Goal: Task Accomplishment & Management: Manage account settings

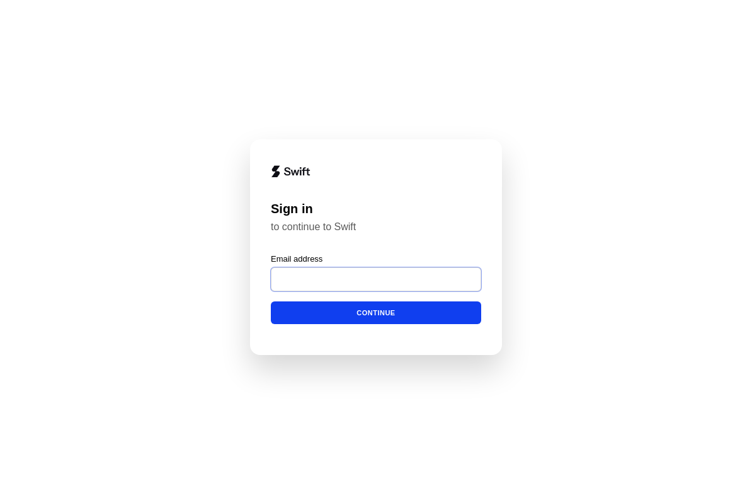
click at [464, 267] on input "Email address" at bounding box center [376, 279] width 210 height 24
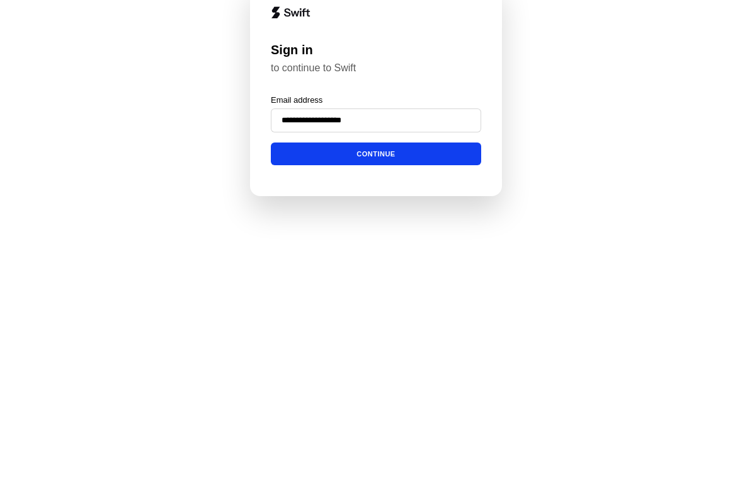
click at [469, 302] on button "Continue" at bounding box center [376, 313] width 210 height 23
type input "**********"
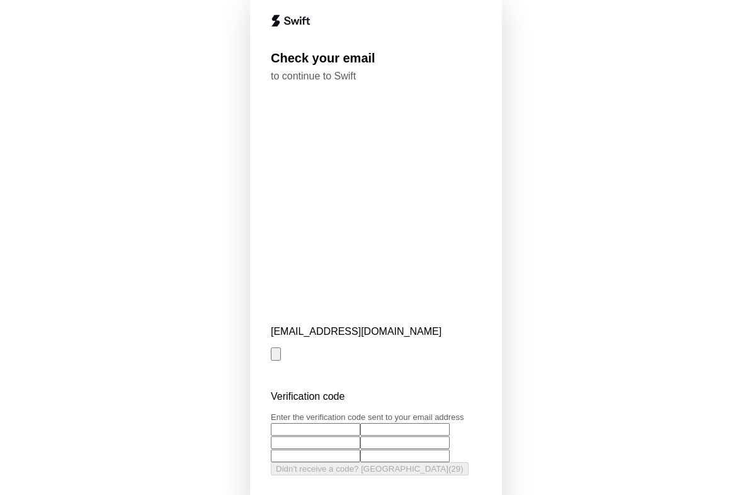
click at [281, 423] on input "Enter verification code. Digit 1" at bounding box center [315, 429] width 89 height 13
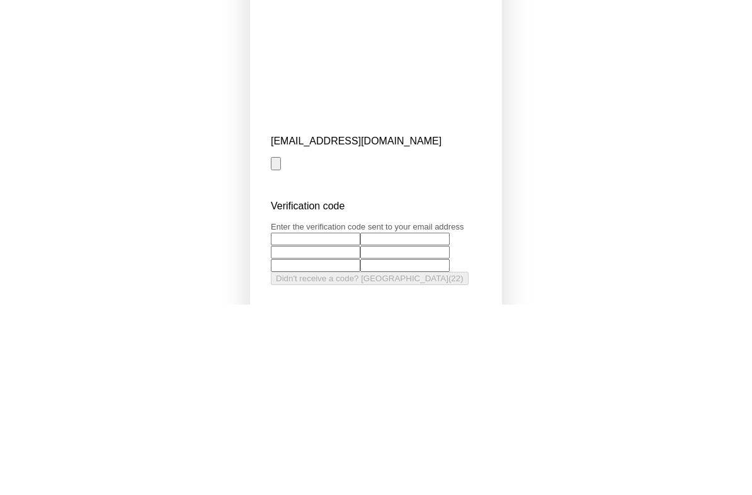
type input "*"
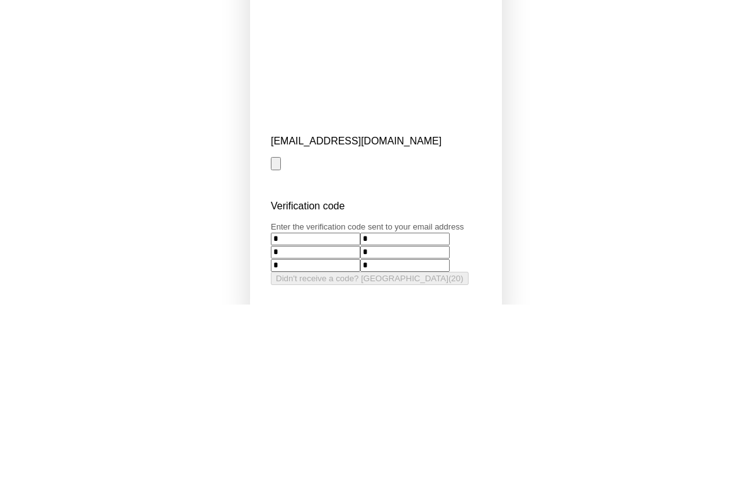
type input "*"
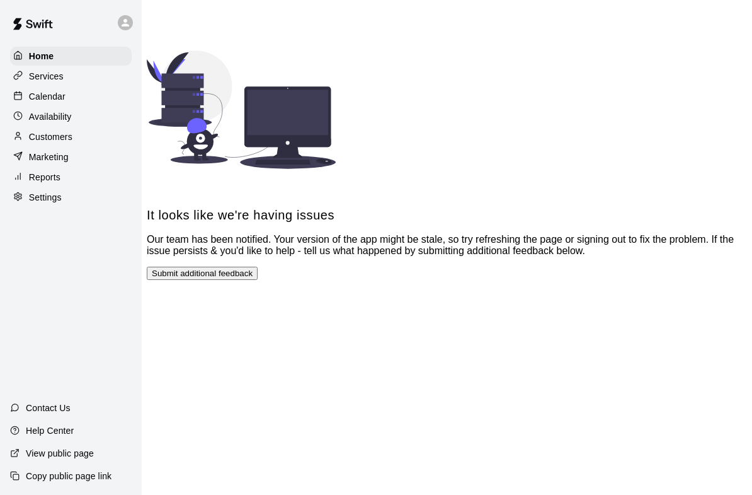
click at [84, 118] on div "Availability" at bounding box center [71, 116] width 122 height 19
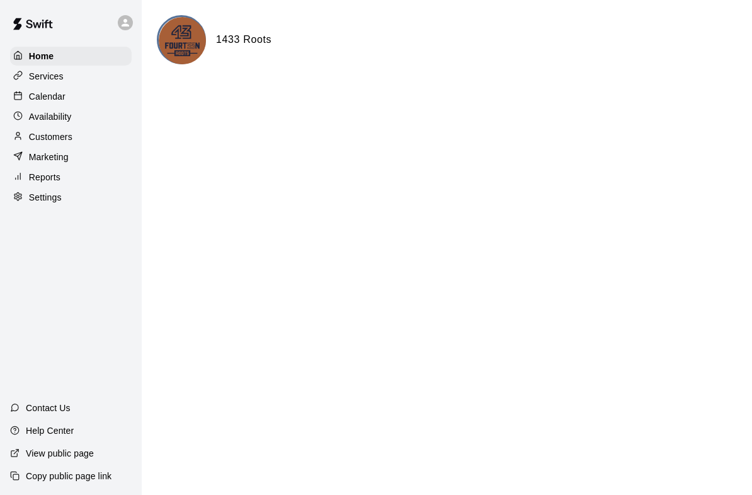
click at [76, 114] on div "Availability" at bounding box center [71, 116] width 122 height 19
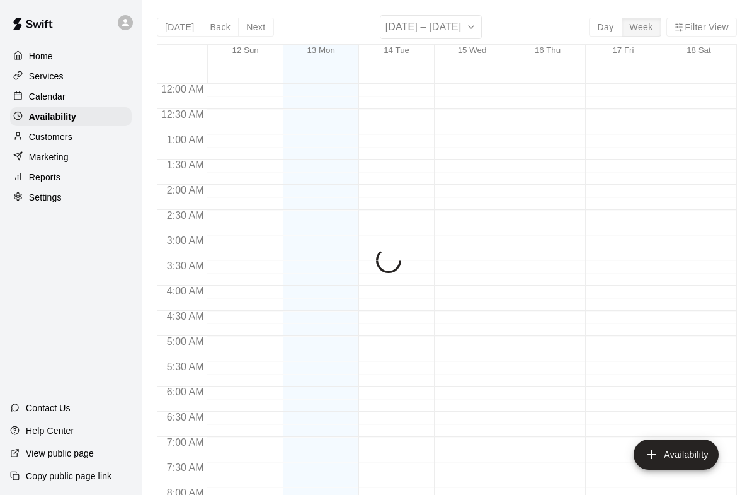
scroll to position [785, 0]
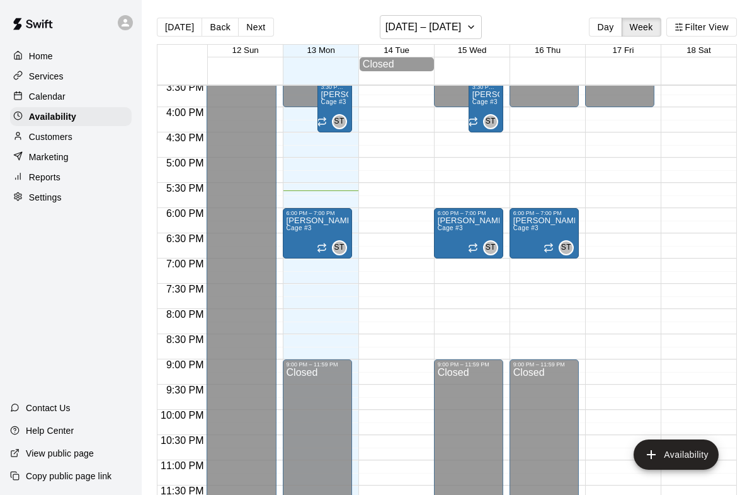
click at [325, 221] on p "[PERSON_NAME]" at bounding box center [318, 221] width 62 height 0
click at [93, 103] on div at bounding box center [376, 247] width 752 height 495
click at [92, 103] on div "Calendar" at bounding box center [71, 96] width 122 height 19
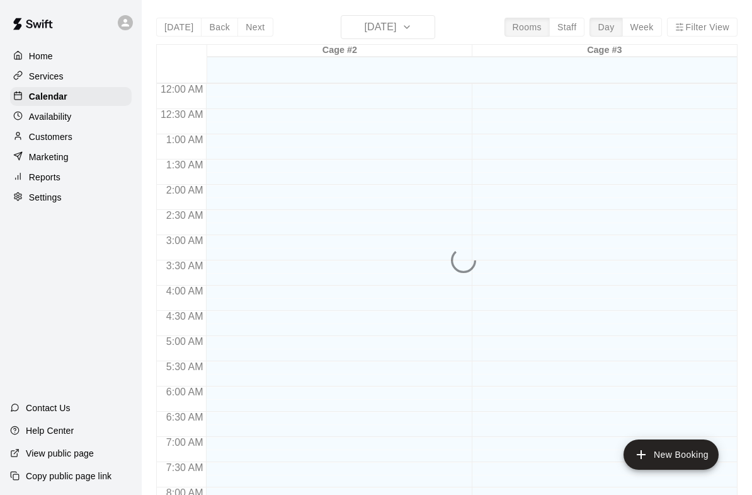
click at [85, 96] on div "Calendar" at bounding box center [71, 96] width 122 height 19
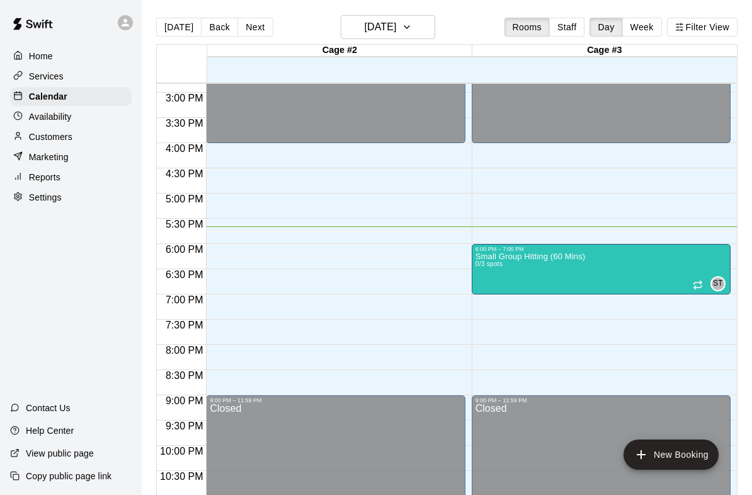
click at [633, 256] on div "Small Group Hitting (60 Mins) 0/3 spots ST 0" at bounding box center [601, 499] width 251 height 495
click at [575, 305] on div at bounding box center [376, 247] width 752 height 495
click at [660, 458] on button "New Booking" at bounding box center [671, 454] width 95 height 30
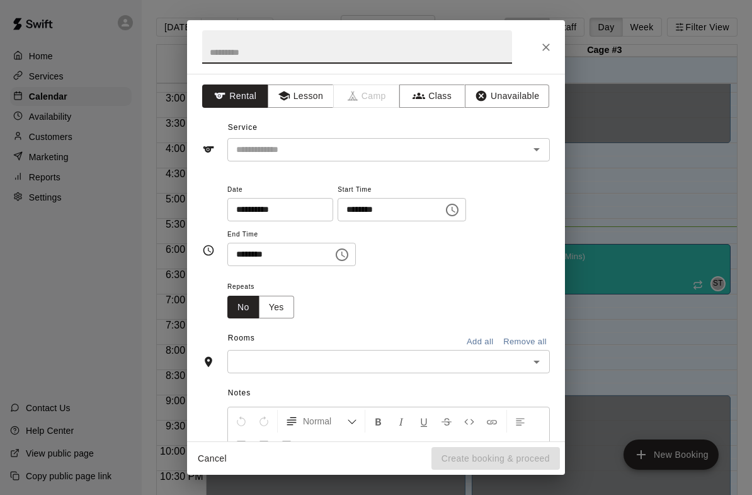
click at [430, 49] on input "text" at bounding box center [357, 46] width 310 height 33
type input "******"
click at [512, 93] on button "Unavailable" at bounding box center [507, 95] width 84 height 23
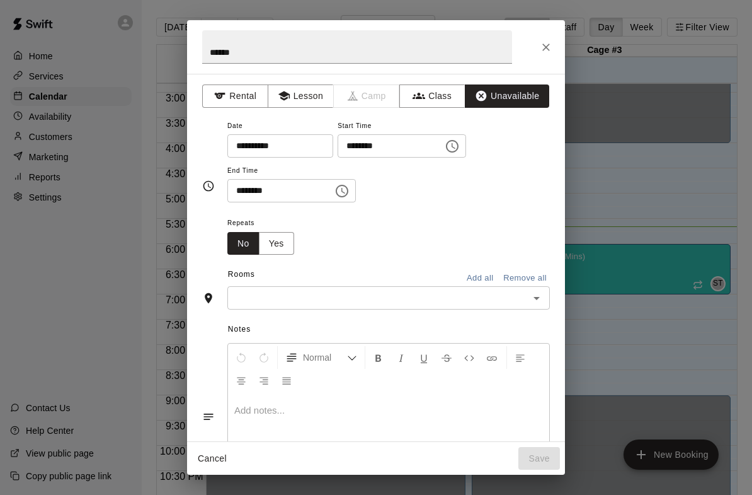
click at [339, 193] on button "Choose time, selected time is 5:30 PM" at bounding box center [342, 190] width 25 height 25
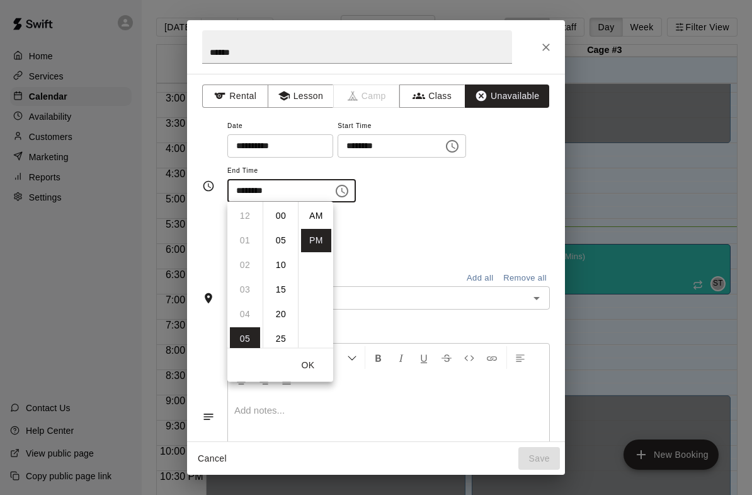
scroll to position [23, 0]
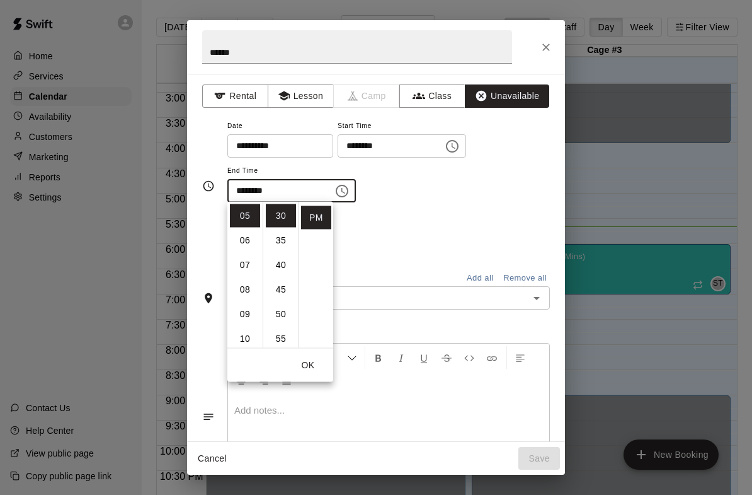
click at [249, 312] on li "09" at bounding box center [245, 314] width 30 height 23
click at [282, 219] on li "00" at bounding box center [281, 215] width 30 height 23
type input "********"
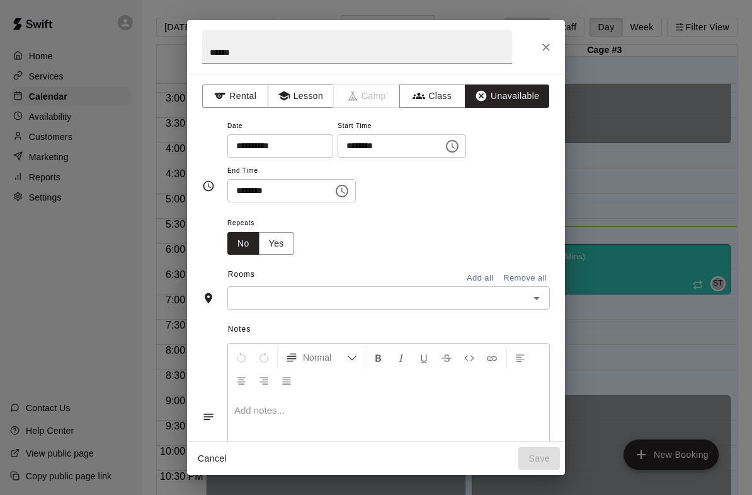
click at [412, 219] on div "Repeats No Yes" at bounding box center [389, 235] width 323 height 40
click at [355, 302] on input "text" at bounding box center [378, 298] width 294 height 16
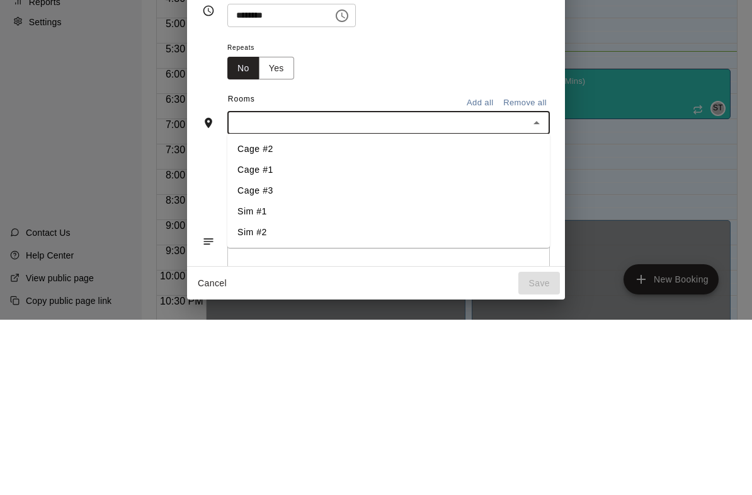
click at [323, 314] on li "Cage #2" at bounding box center [389, 324] width 323 height 21
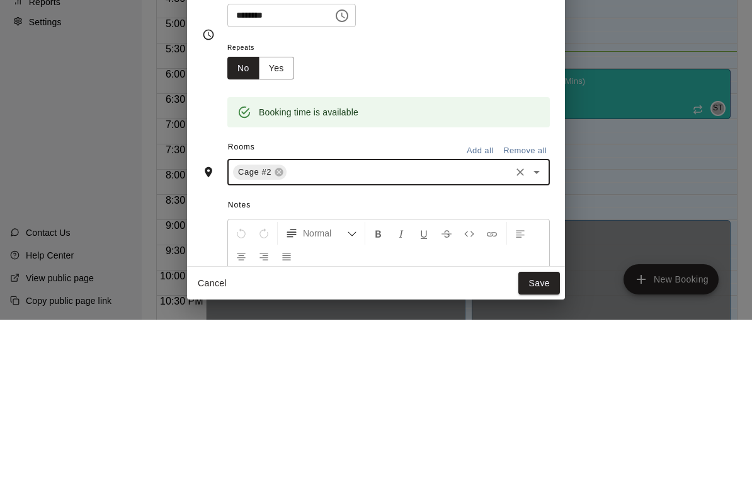
click at [349, 340] on input "text" at bounding box center [399, 348] width 221 height 16
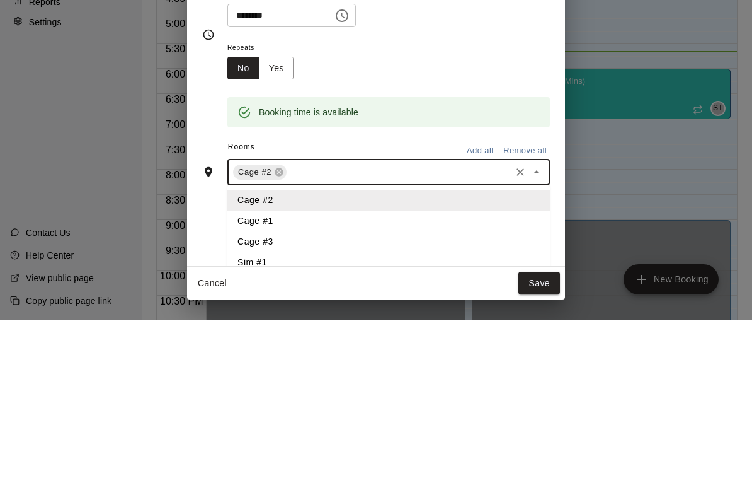
click at [320, 386] on li "Cage #1" at bounding box center [389, 396] width 323 height 21
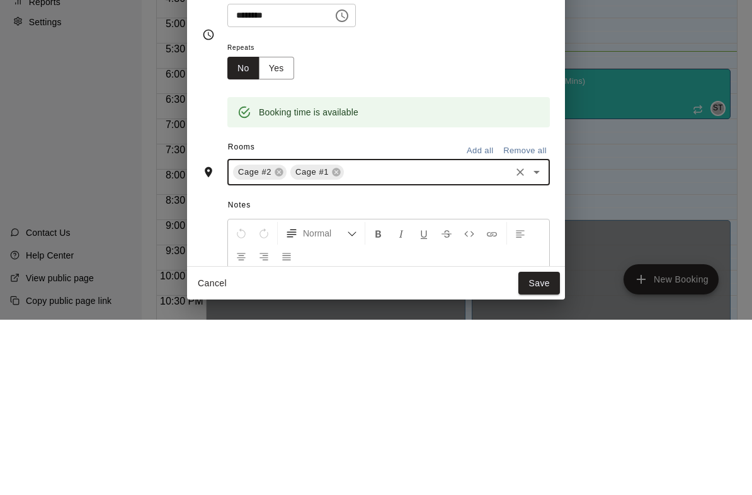
scroll to position [20, 0]
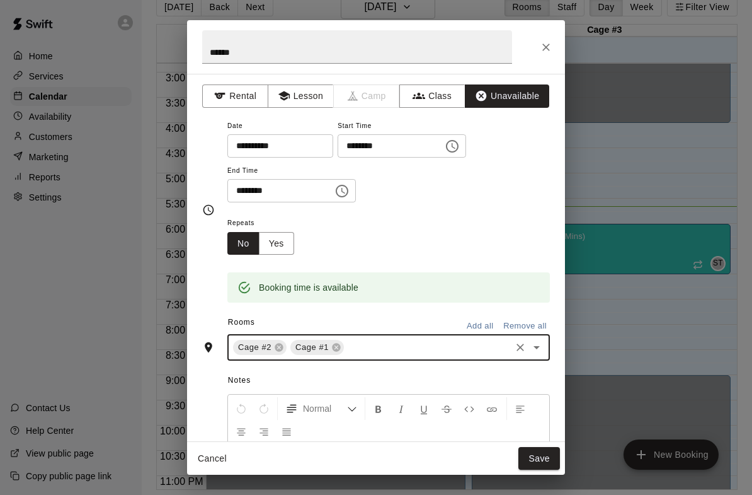
click at [524, 453] on button "Save" at bounding box center [540, 458] width 42 height 23
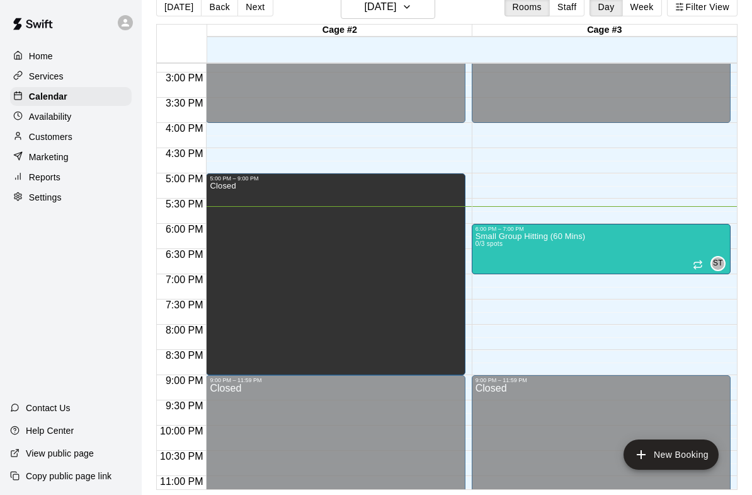
click at [396, 331] on div "Closed" at bounding box center [335, 429] width 251 height 495
click at [229, 199] on icon "edit" at bounding box center [223, 195] width 15 height 15
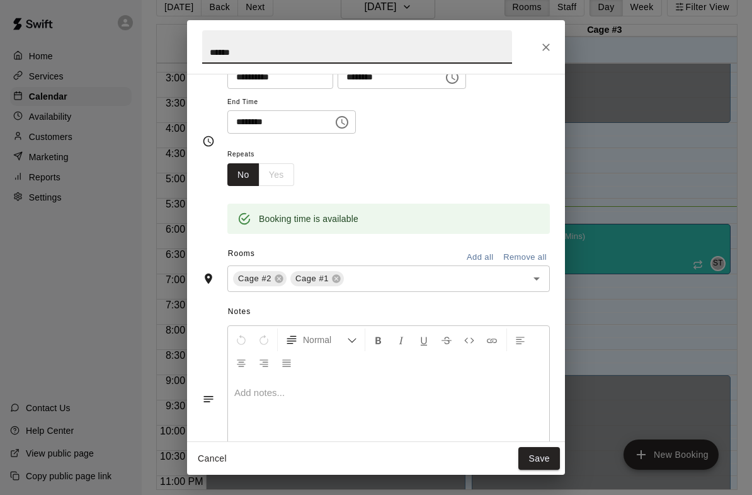
scroll to position [71, 0]
click at [495, 278] on input "text" at bounding box center [427, 277] width 163 height 16
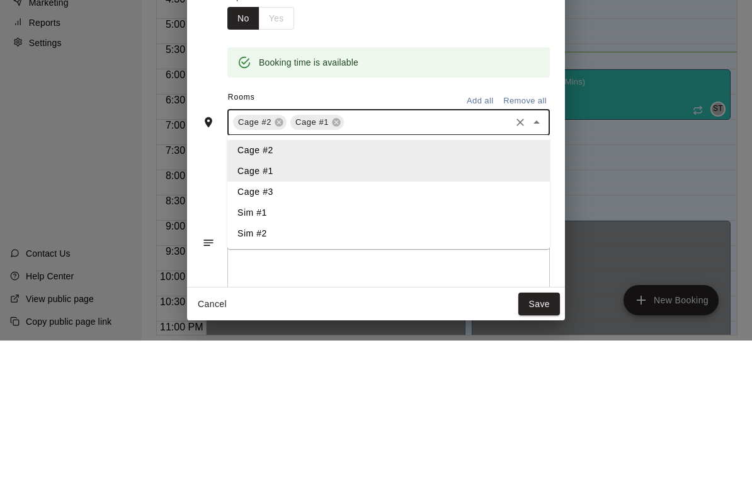
click at [409, 336] on li "Cage #3" at bounding box center [389, 346] width 323 height 21
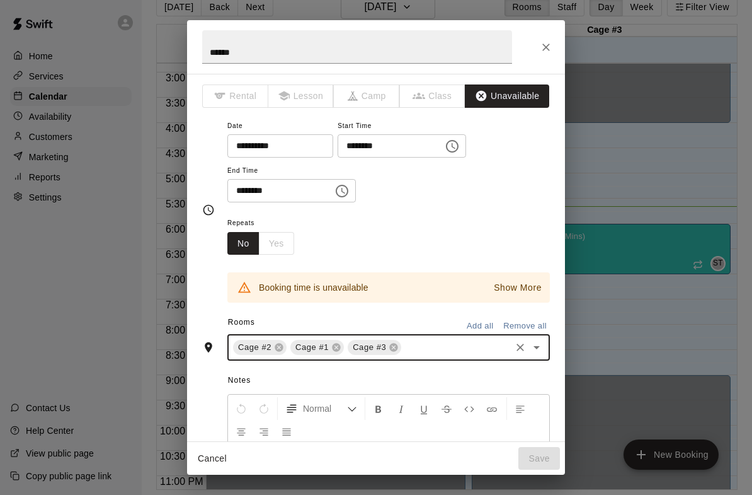
scroll to position [0, 0]
click at [445, 144] on icon "Choose time, selected time is 5:00 PM" at bounding box center [452, 146] width 15 height 15
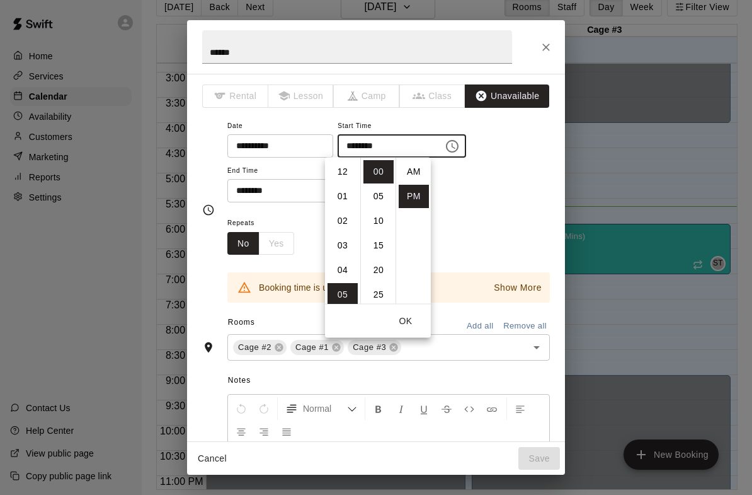
scroll to position [23, 0]
click at [348, 201] on li "06" at bounding box center [343, 196] width 30 height 23
type input "********"
click at [408, 324] on button "OK" at bounding box center [406, 320] width 40 height 23
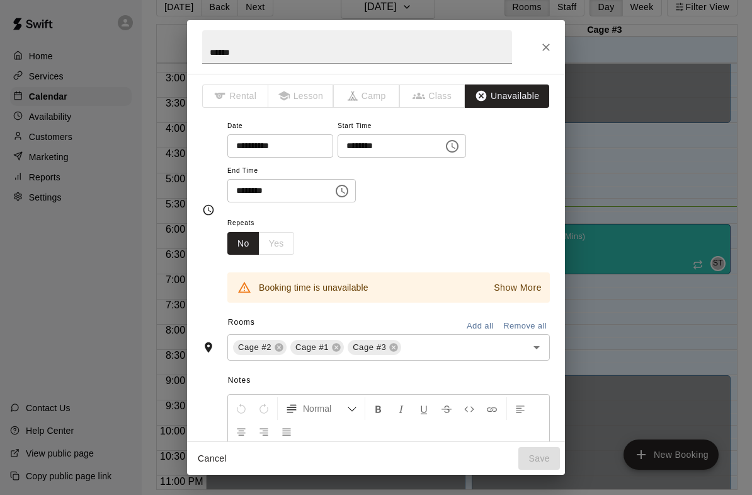
scroll to position [0, 0]
click at [330, 181] on button "Choose time, selected time is 9:00 PM" at bounding box center [342, 190] width 25 height 25
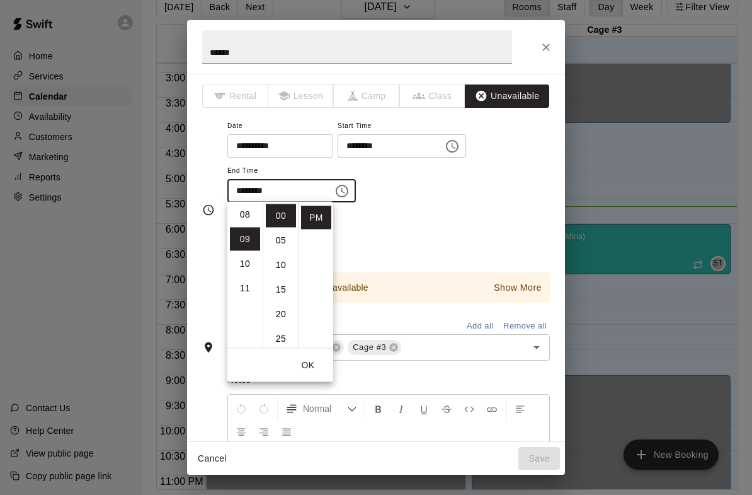
scroll to position [179, 0]
click at [249, 239] on li "08" at bounding box center [245, 233] width 30 height 23
click at [315, 374] on button "OK" at bounding box center [308, 365] width 40 height 23
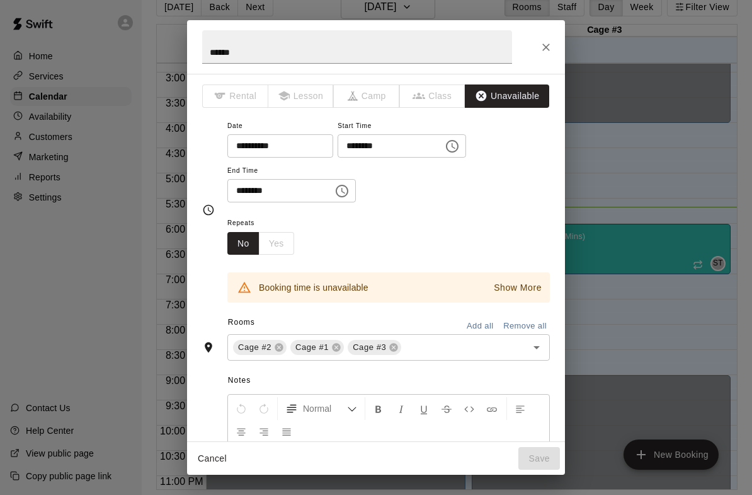
scroll to position [0, 0]
click at [335, 190] on icon "Choose time, selected time is 8:00 PM" at bounding box center [342, 190] width 15 height 15
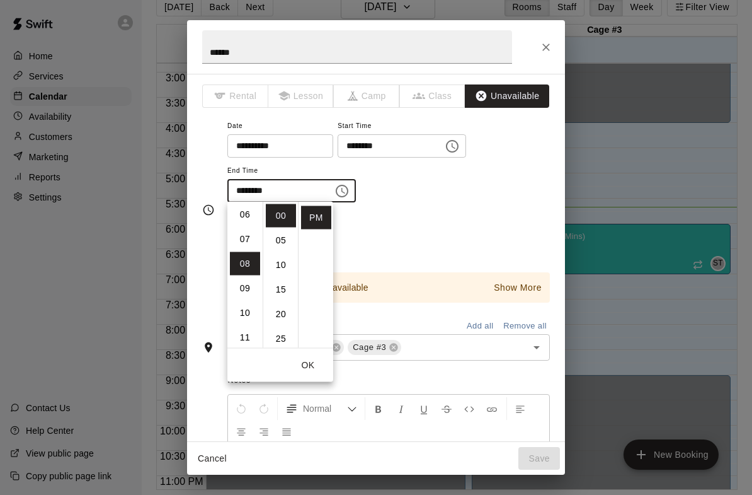
click at [243, 241] on li "07" at bounding box center [245, 239] width 30 height 23
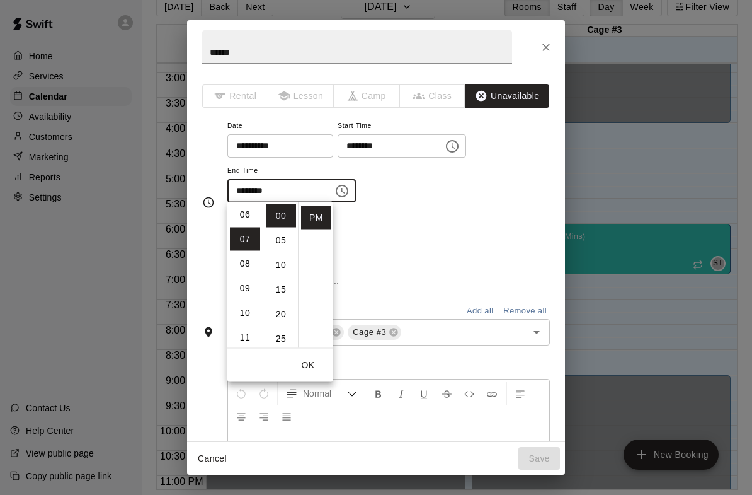
type input "********"
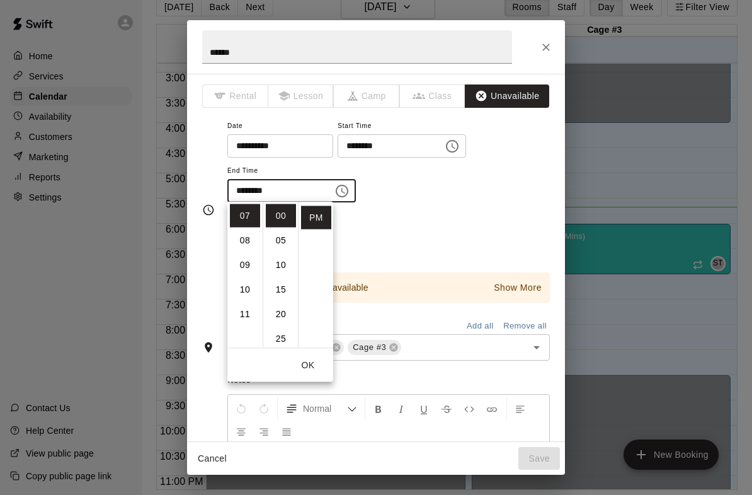
click at [312, 359] on button "OK" at bounding box center [308, 365] width 40 height 23
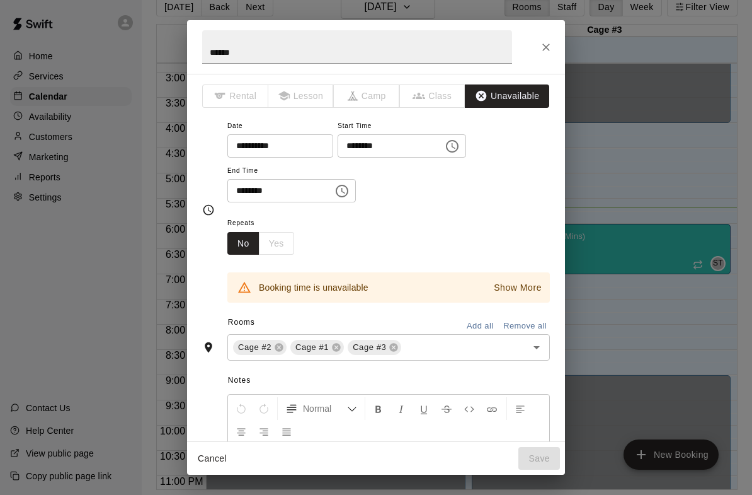
click at [523, 285] on p "Show More" at bounding box center [518, 287] width 48 height 13
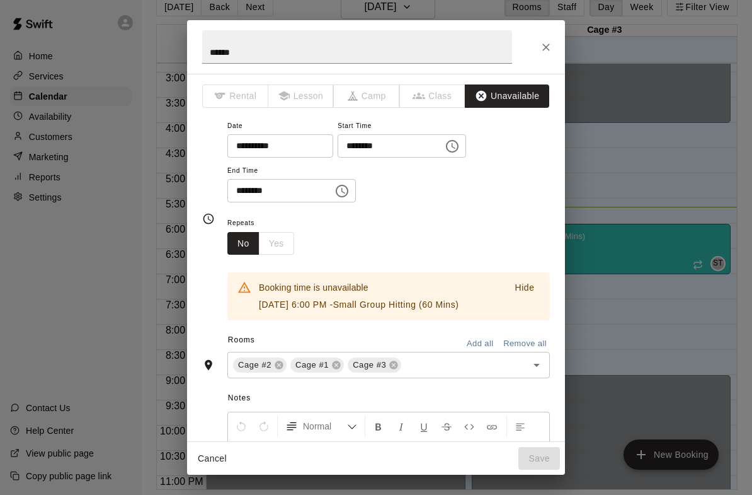
click at [207, 459] on button "Cancel" at bounding box center [212, 458] width 40 height 23
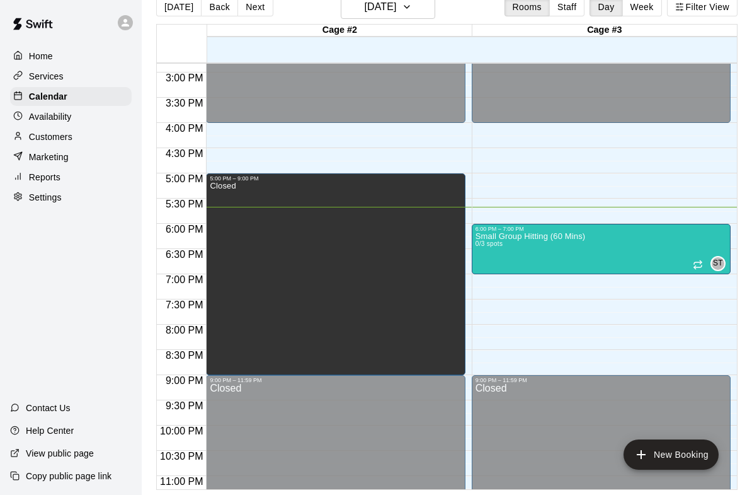
click at [682, 442] on button "New Booking" at bounding box center [671, 454] width 95 height 30
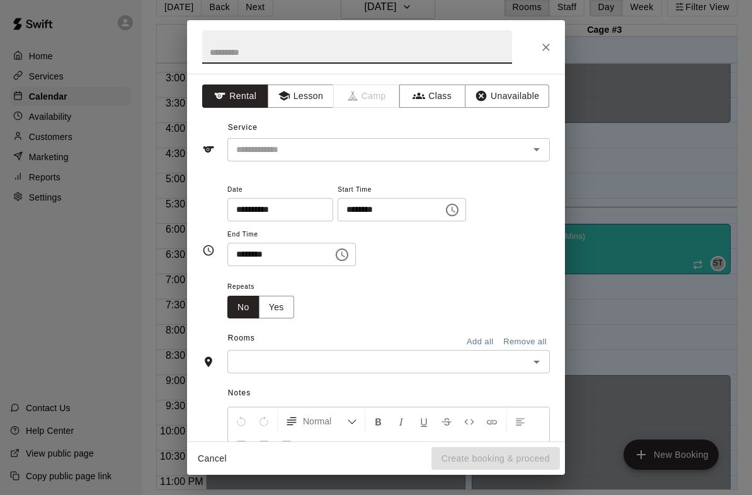
click at [485, 49] on input "text" at bounding box center [357, 46] width 310 height 33
click at [526, 159] on div "​" at bounding box center [389, 149] width 323 height 23
type input "**"
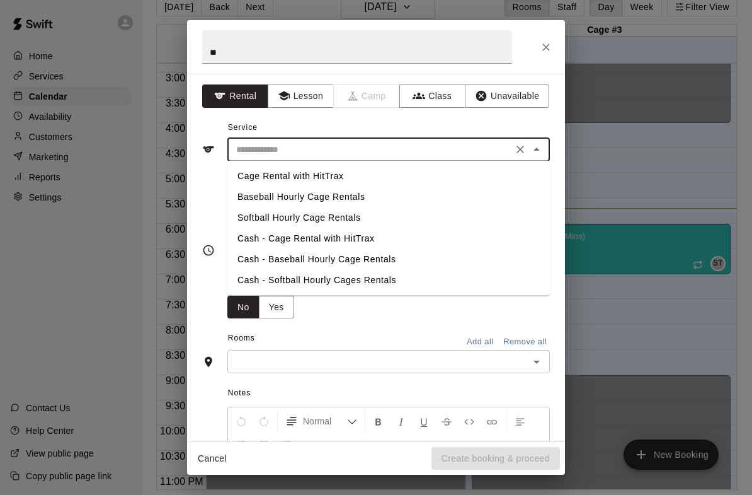
click at [512, 91] on button "Unavailable" at bounding box center [507, 95] width 84 height 23
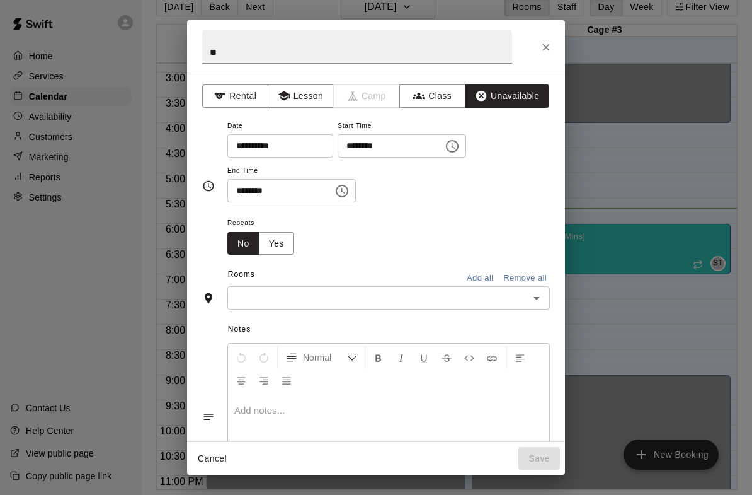
click at [425, 293] on input "text" at bounding box center [378, 298] width 294 height 16
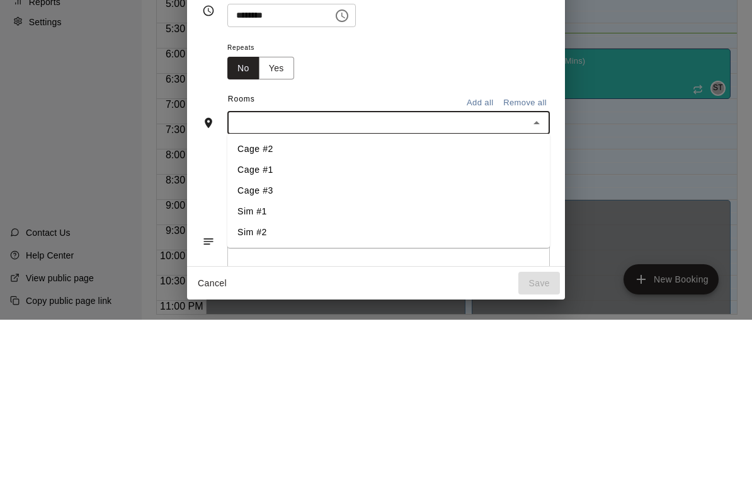
click at [420, 355] on li "Cage #3" at bounding box center [389, 365] width 323 height 21
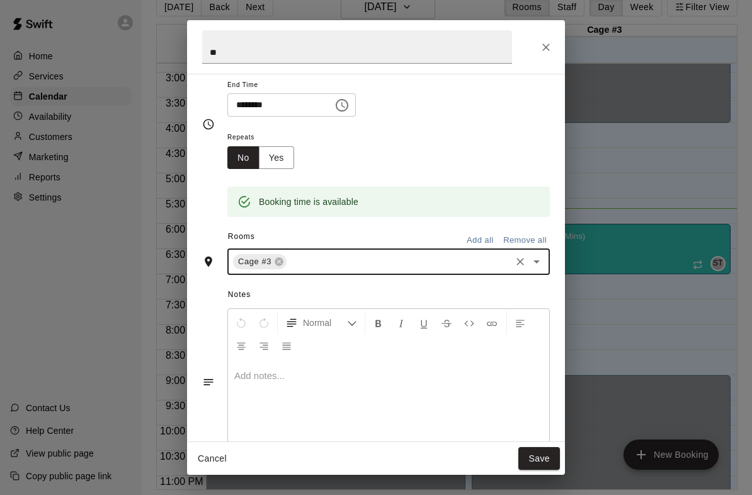
scroll to position [86, 0]
click at [542, 461] on button "Save" at bounding box center [540, 458] width 42 height 23
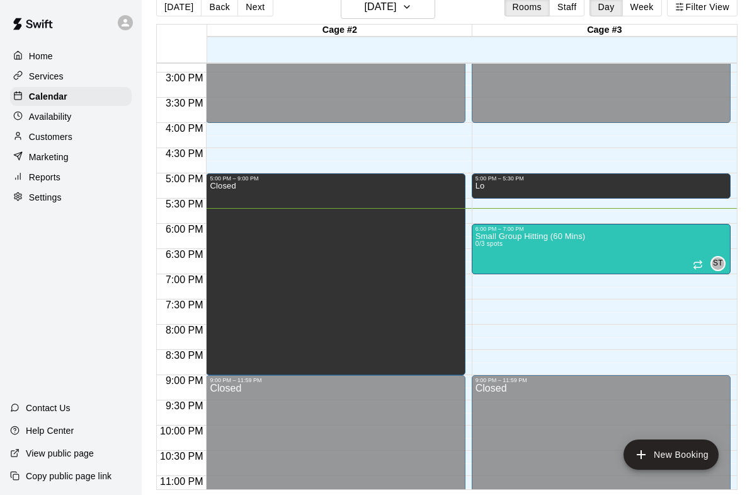
click at [626, 187] on div "Lo" at bounding box center [601, 429] width 251 height 495
click at [490, 194] on icon "edit" at bounding box center [488, 195] width 11 height 11
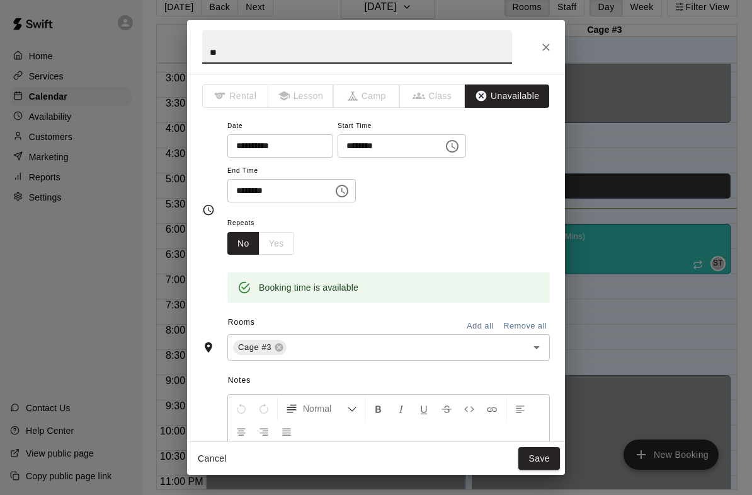
click at [411, 145] on input "********" at bounding box center [386, 145] width 97 height 23
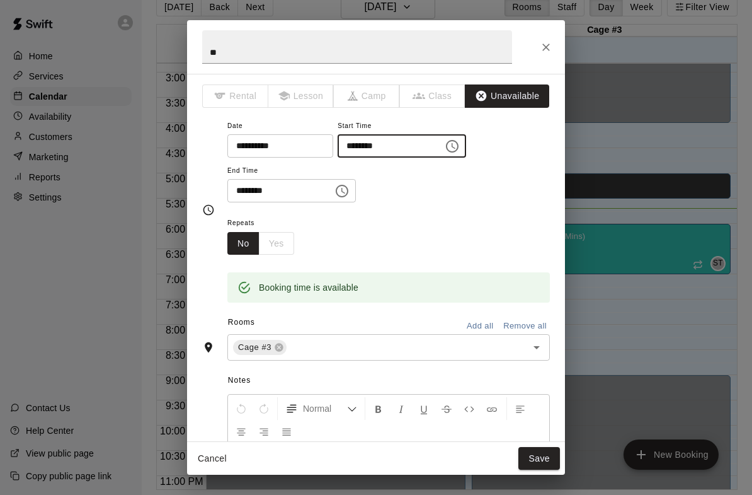
click at [445, 139] on icon "Choose time, selected time is 5:00 PM" at bounding box center [452, 146] width 15 height 15
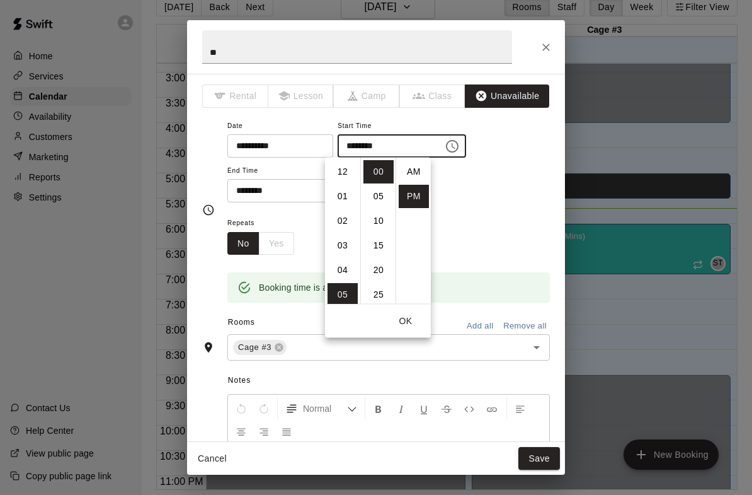
scroll to position [23, 0]
click at [347, 222] on li "07" at bounding box center [343, 220] width 30 height 23
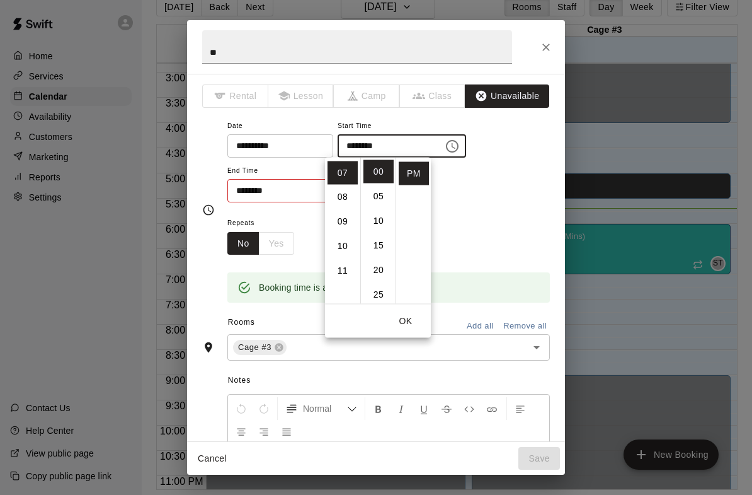
scroll to position [172, 0]
click at [344, 197] on li "08" at bounding box center [343, 196] width 30 height 23
click at [419, 322] on button "OK" at bounding box center [406, 320] width 40 height 23
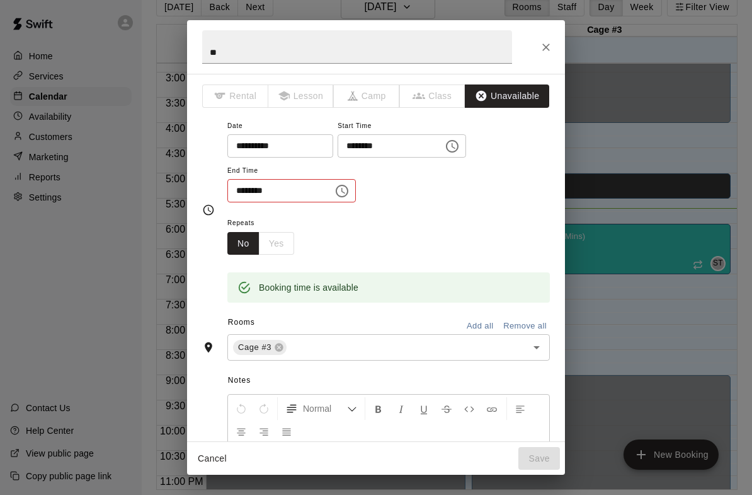
click at [409, 153] on input "********" at bounding box center [386, 145] width 97 height 23
click at [440, 149] on button "Choose time, selected time is 8:00 PM" at bounding box center [452, 146] width 25 height 25
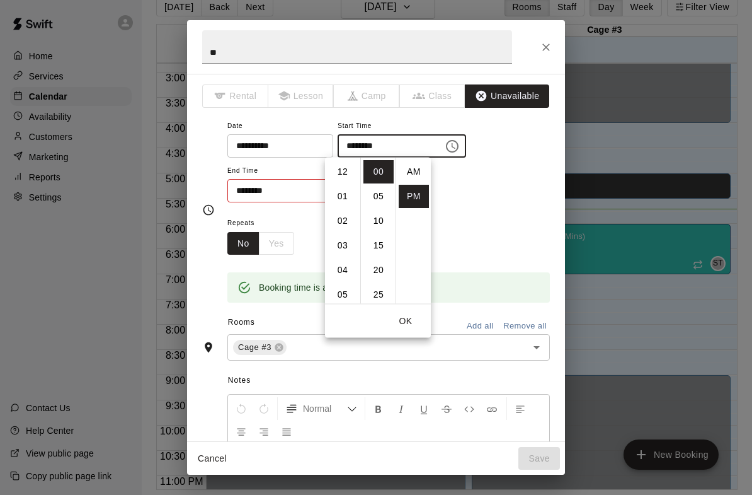
scroll to position [23, 0]
click at [440, 148] on button "Choose time, selected time is 8:00 PM" at bounding box center [452, 146] width 25 height 25
click at [356, 205] on li "07" at bounding box center [343, 204] width 30 height 23
click at [351, 180] on li "06" at bounding box center [343, 181] width 30 height 23
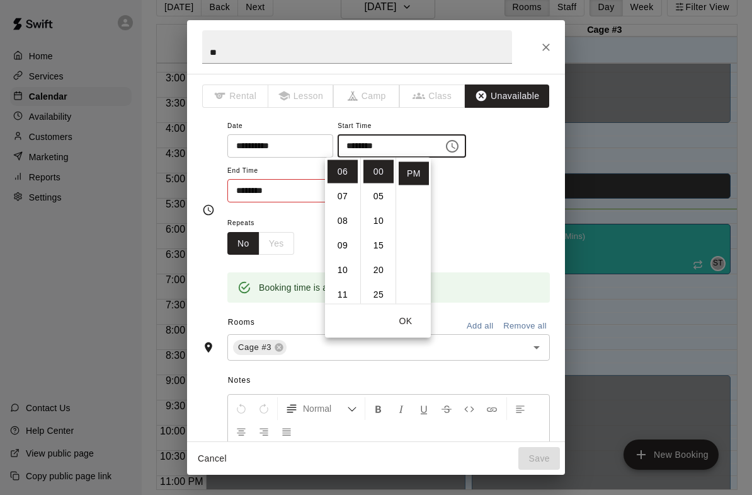
click at [350, 221] on li "08" at bounding box center [343, 220] width 30 height 23
type input "********"
click at [294, 186] on input "********" at bounding box center [276, 190] width 97 height 23
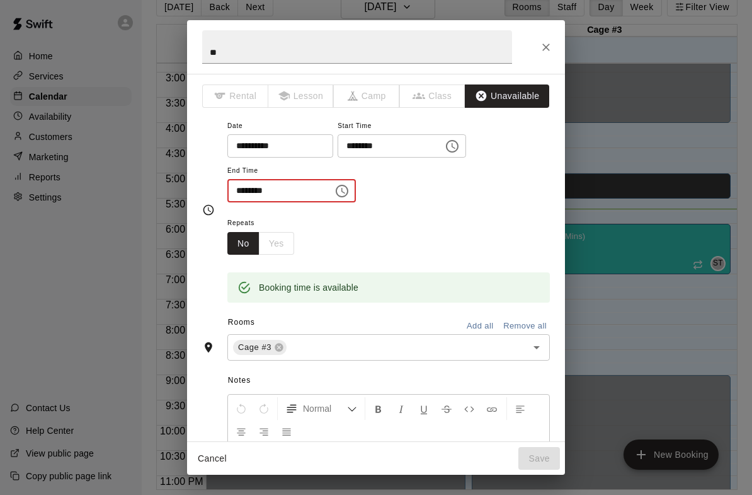
click at [335, 186] on icon "Choose time, selected time is 5:30 PM" at bounding box center [342, 190] width 15 height 15
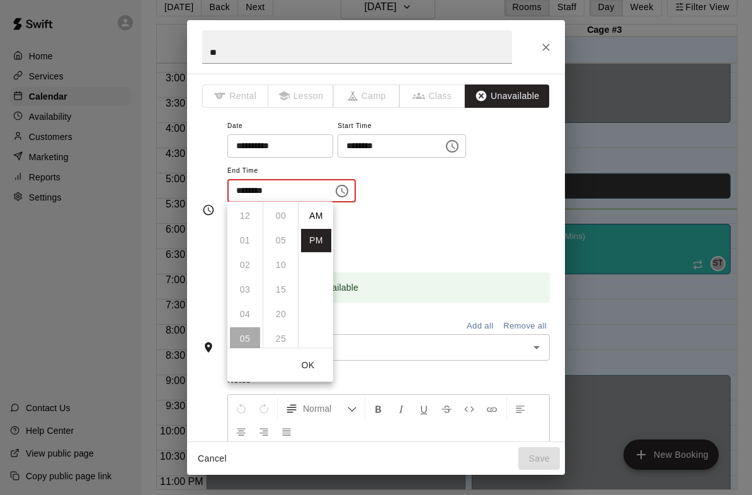
scroll to position [23, 0]
click at [255, 289] on li "08" at bounding box center [245, 289] width 30 height 23
type input "********"
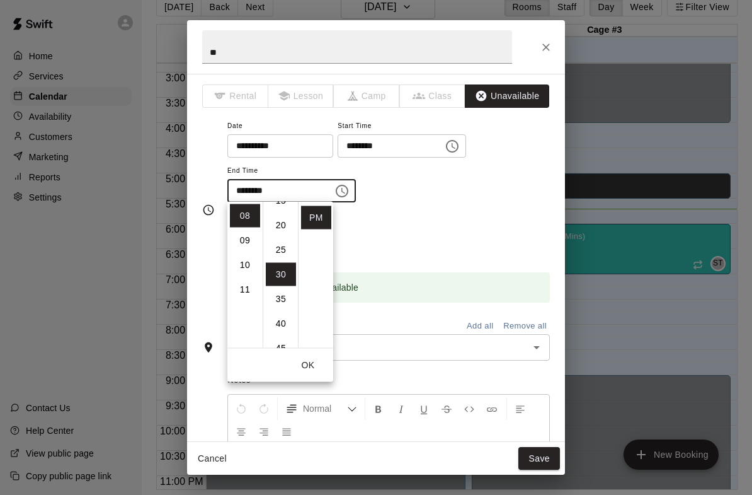
click at [445, 142] on icon "Choose time, selected time is 8:00 PM" at bounding box center [452, 146] width 15 height 15
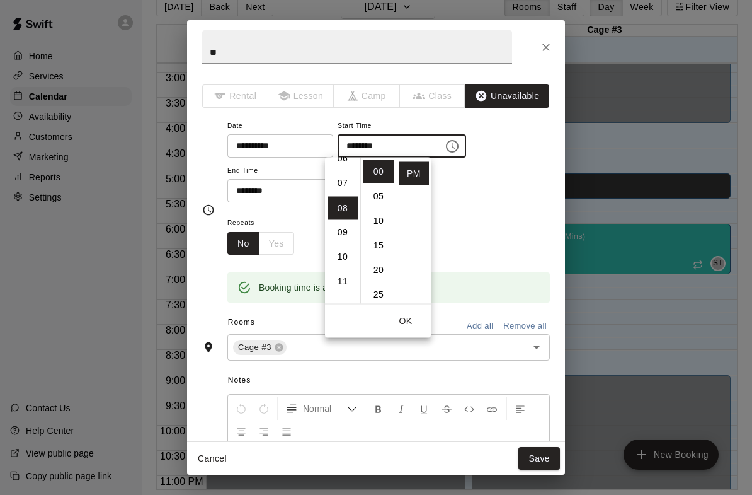
scroll to position [159, 0]
click at [348, 185] on li "07" at bounding box center [343, 184] width 30 height 23
type input "********"
click at [402, 325] on button "OK" at bounding box center [406, 320] width 40 height 23
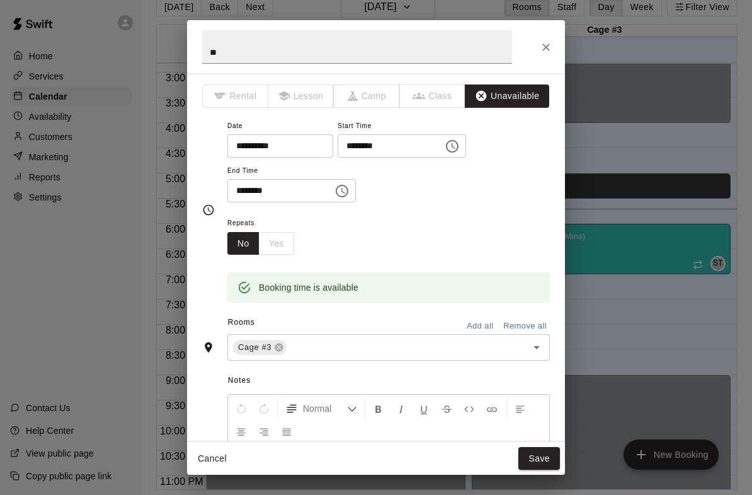
click at [554, 456] on button "Save" at bounding box center [540, 458] width 42 height 23
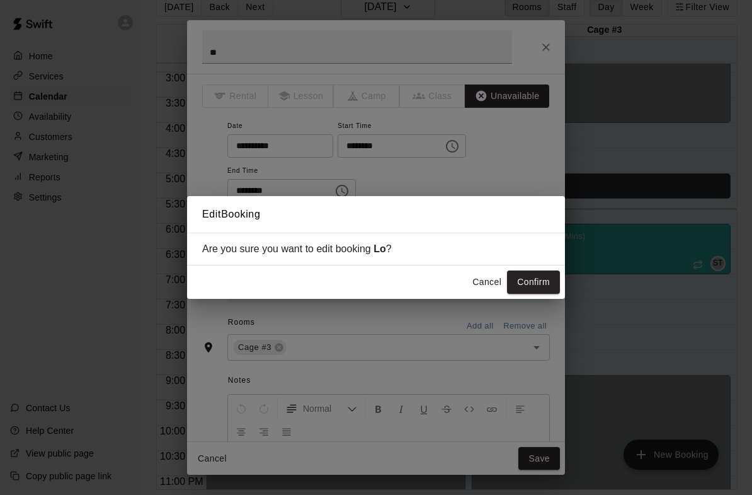
click at [571, 284] on div "Edit Booking Are you sure you want to edit booking Lo ? Cancel Confirm" at bounding box center [376, 247] width 752 height 495
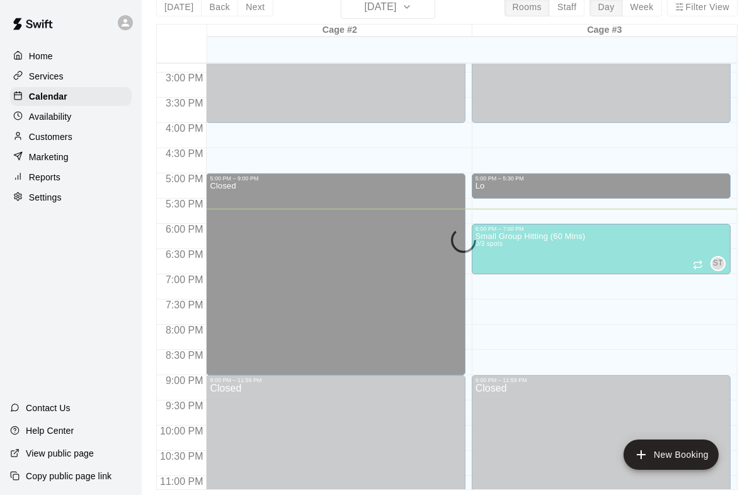
click at [529, 287] on button "Confirm" at bounding box center [533, 281] width 53 height 23
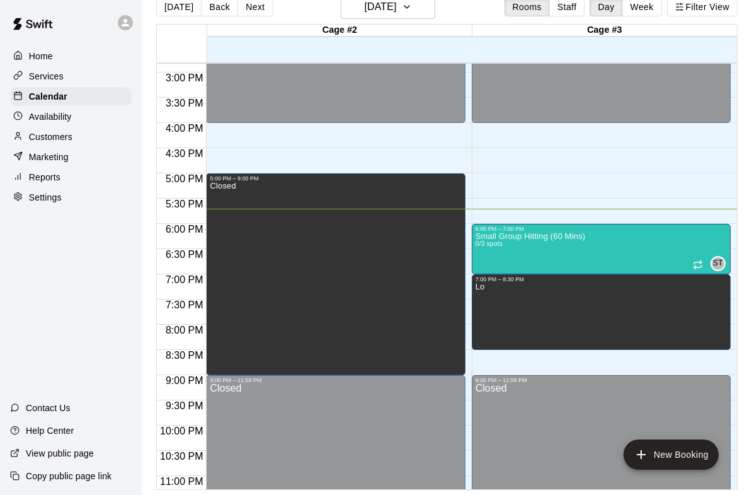
click at [495, 298] on icon "edit" at bounding box center [488, 296] width 15 height 15
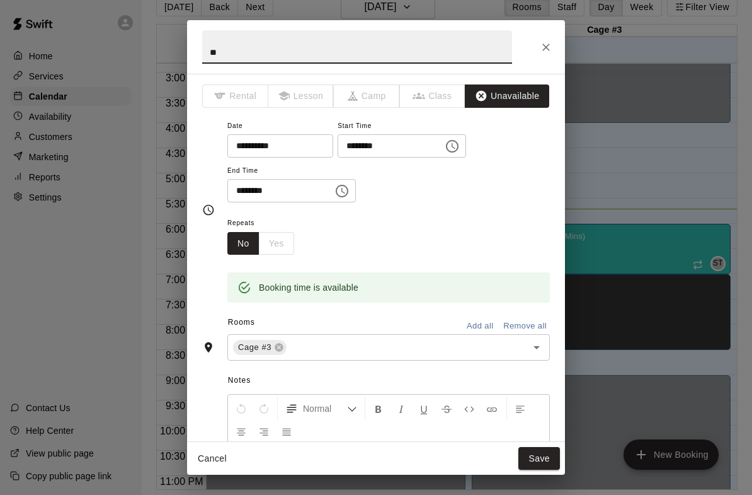
click at [336, 186] on icon "Choose time, selected time is 8:30 PM" at bounding box center [342, 191] width 13 height 13
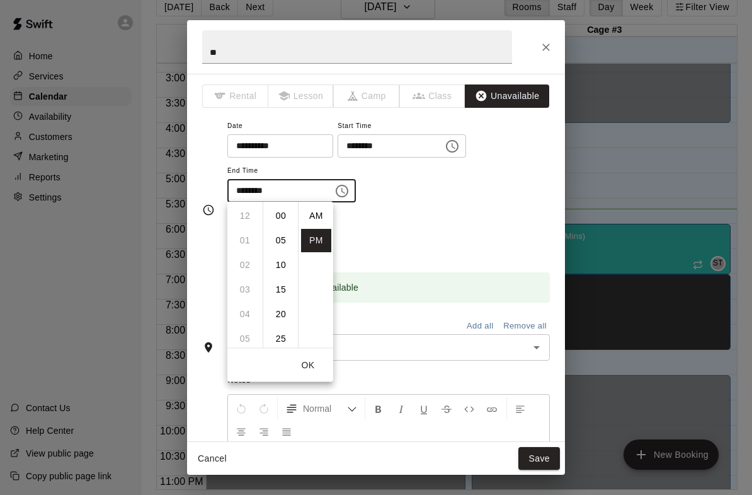
scroll to position [23, 0]
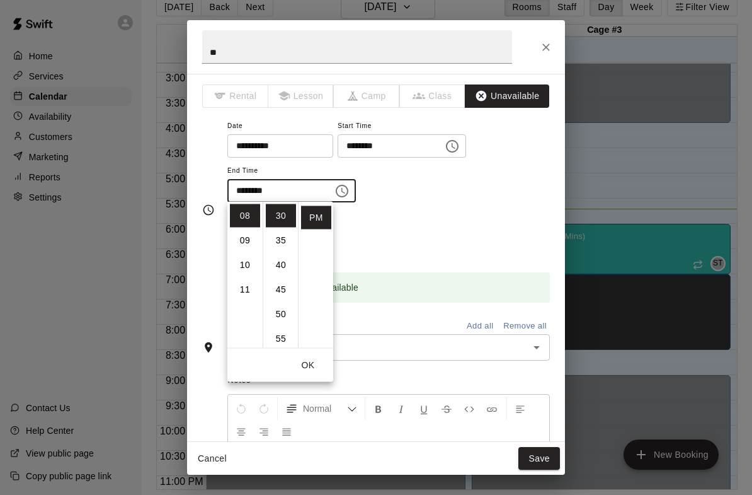
click at [256, 236] on li "09" at bounding box center [245, 240] width 30 height 23
click at [284, 215] on li "00" at bounding box center [281, 215] width 30 height 23
type input "********"
click at [316, 368] on button "OK" at bounding box center [308, 365] width 40 height 23
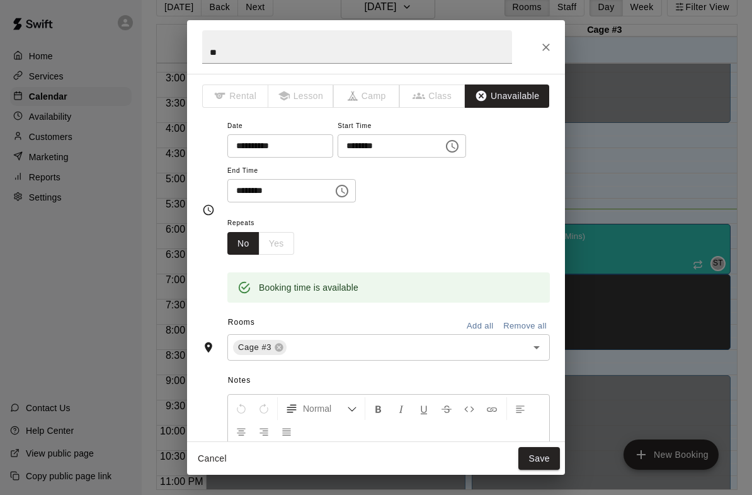
click at [550, 461] on button "Save" at bounding box center [540, 458] width 42 height 23
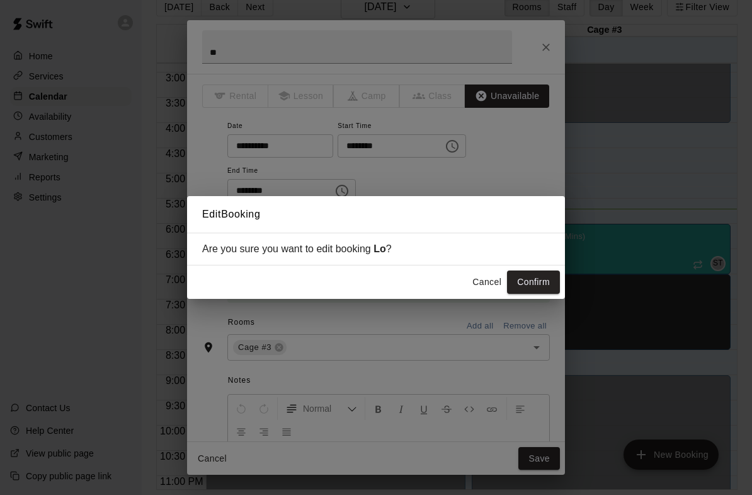
click at [534, 279] on button "Confirm" at bounding box center [533, 281] width 53 height 23
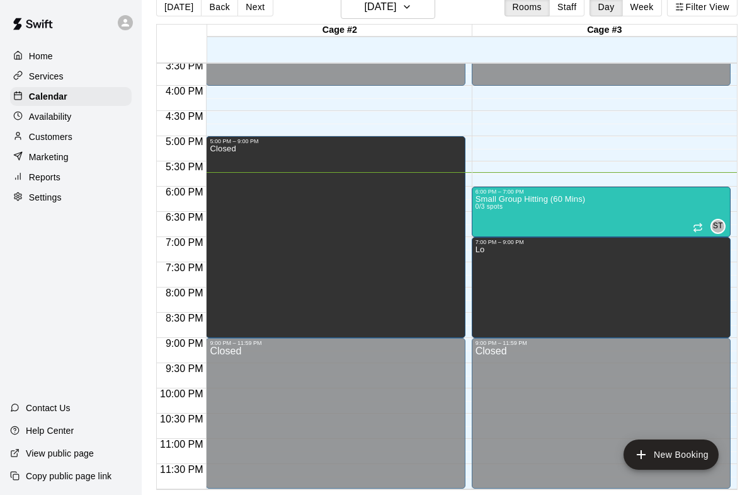
scroll to position [785, 0]
